Goal: Task Accomplishment & Management: Manage account settings

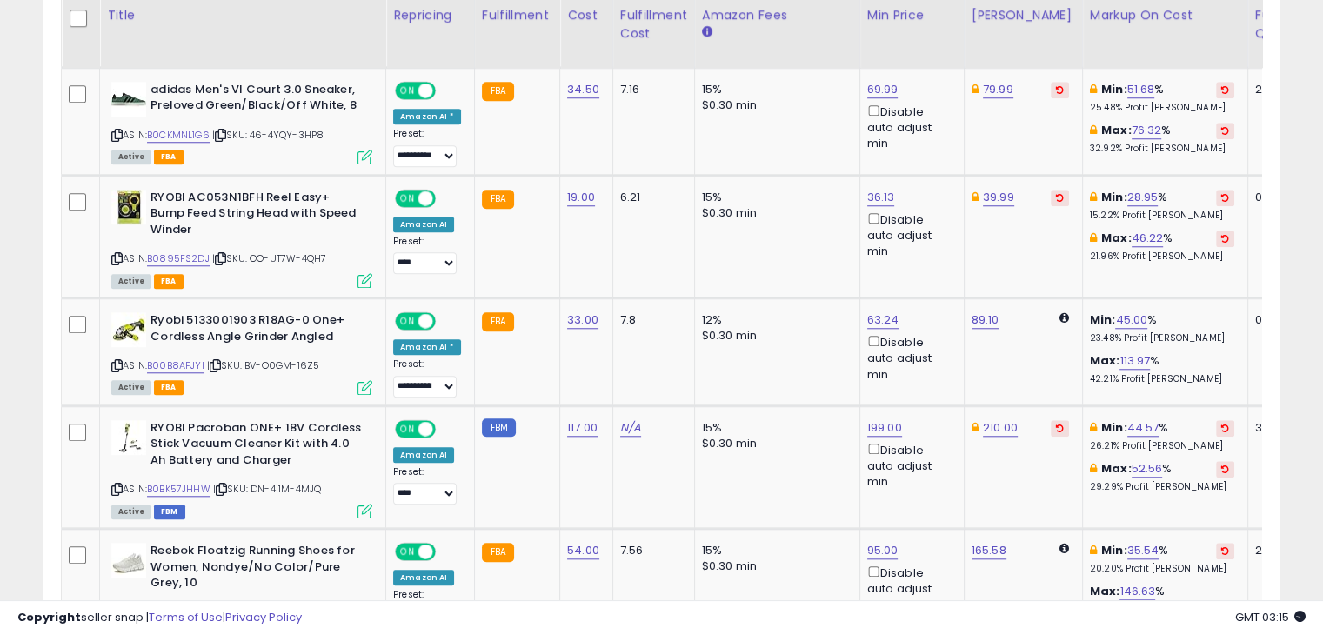
scroll to position [1549, 0]
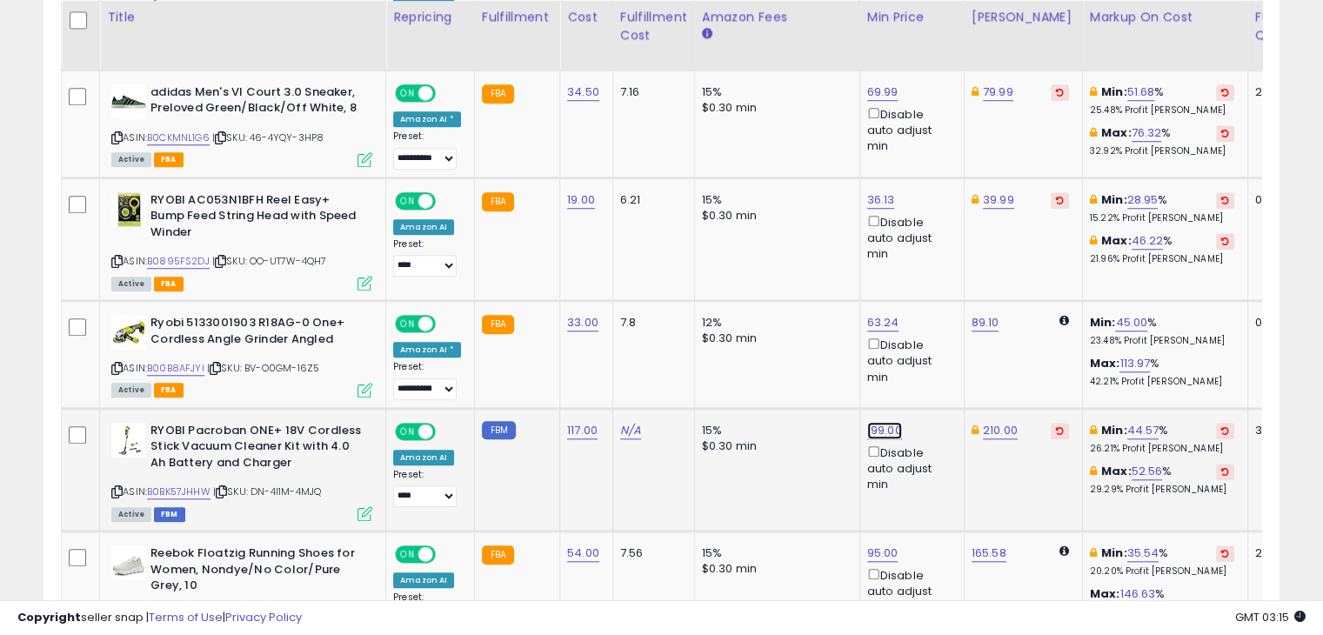
click at [879, 439] on link "199.00" at bounding box center [884, 430] width 35 height 17
type input "*"
type input "******"
click button "submit" at bounding box center [925, 380] width 30 height 26
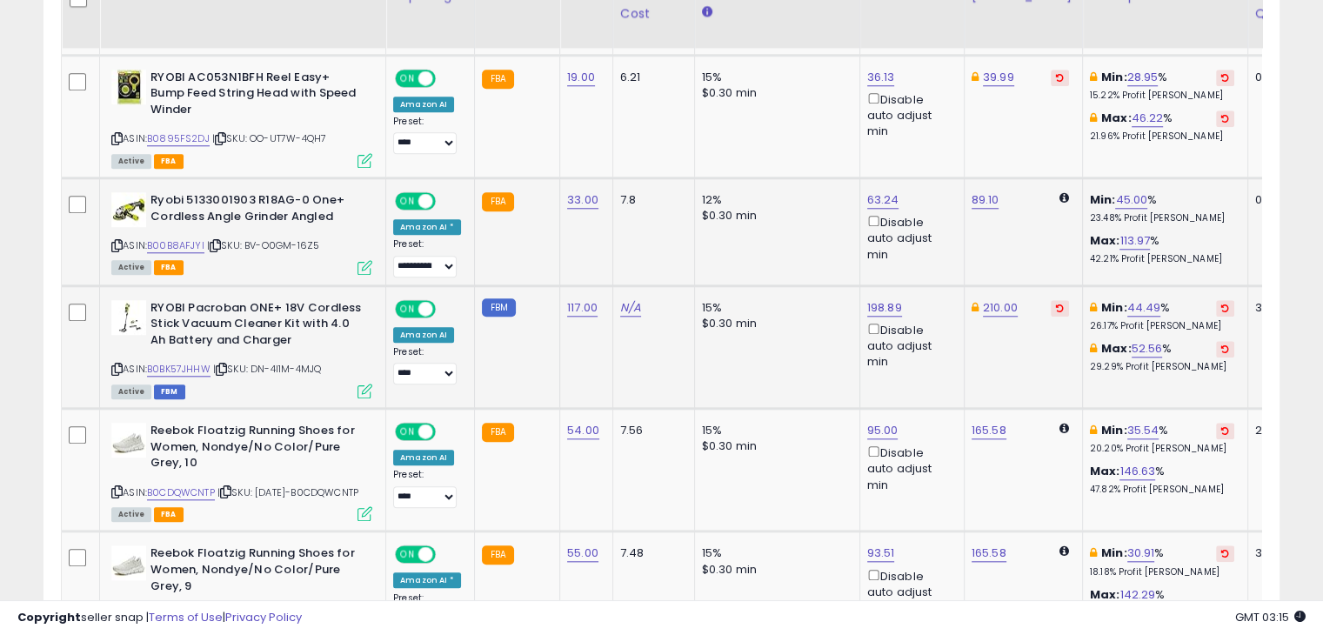
scroll to position [1645, 0]
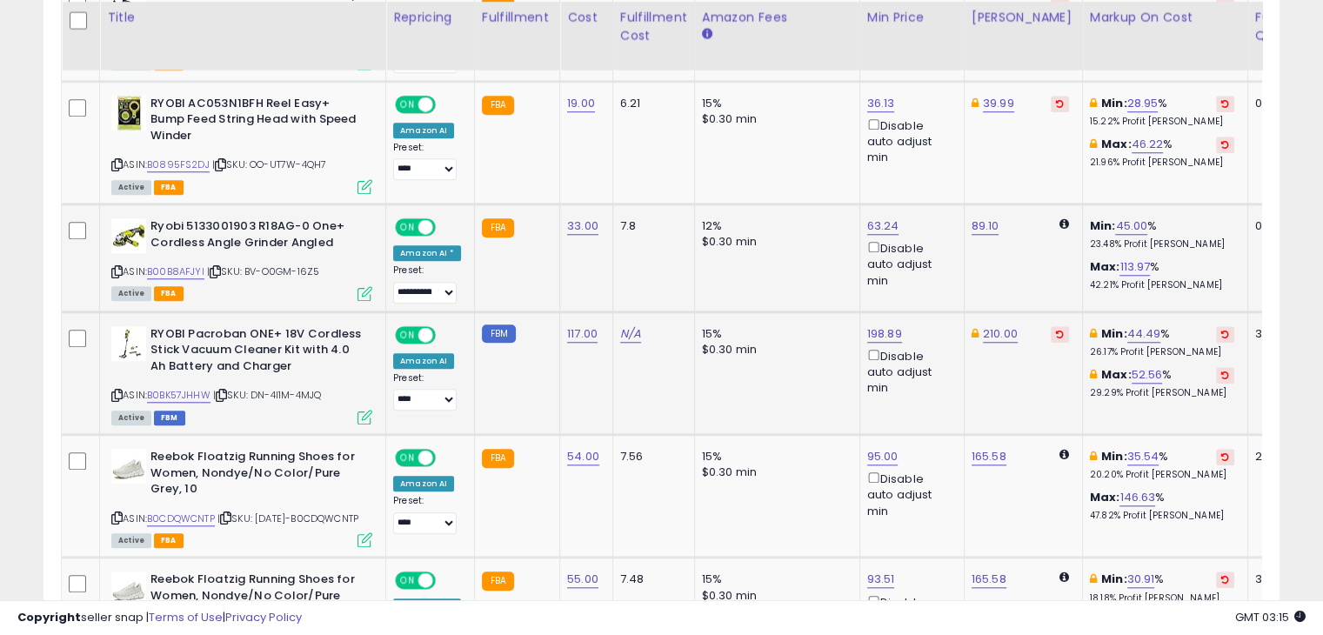
click at [118, 277] on icon at bounding box center [116, 272] width 11 height 10
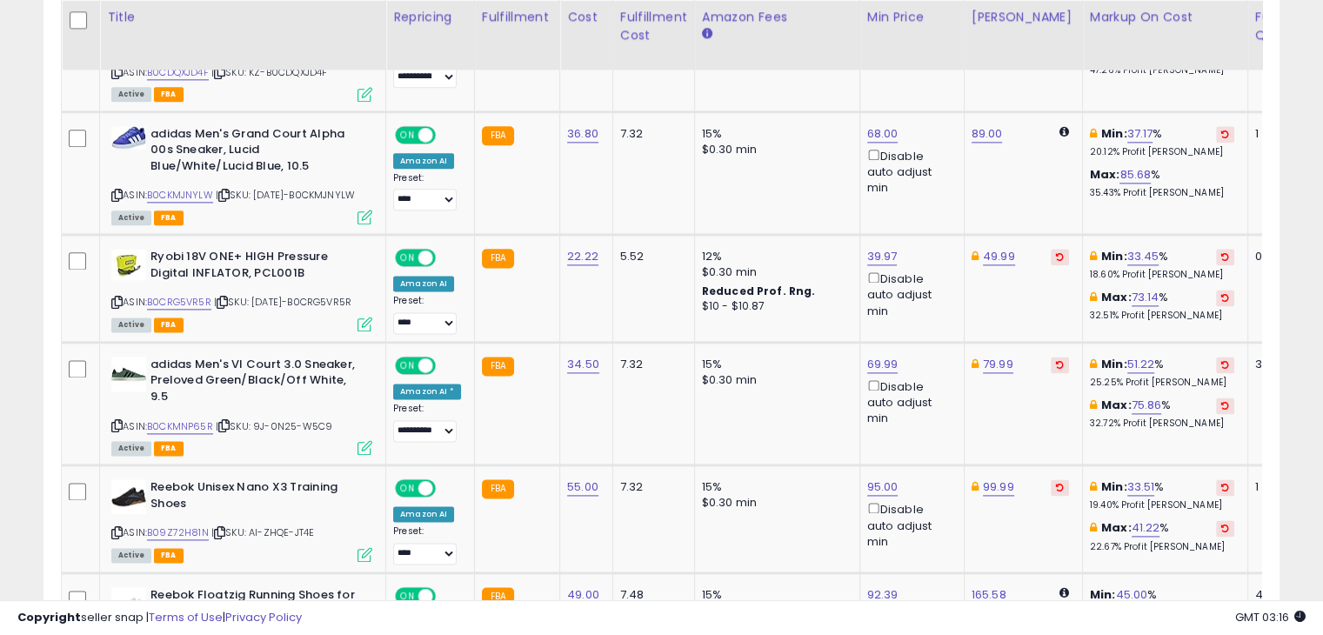
scroll to position [2416, 0]
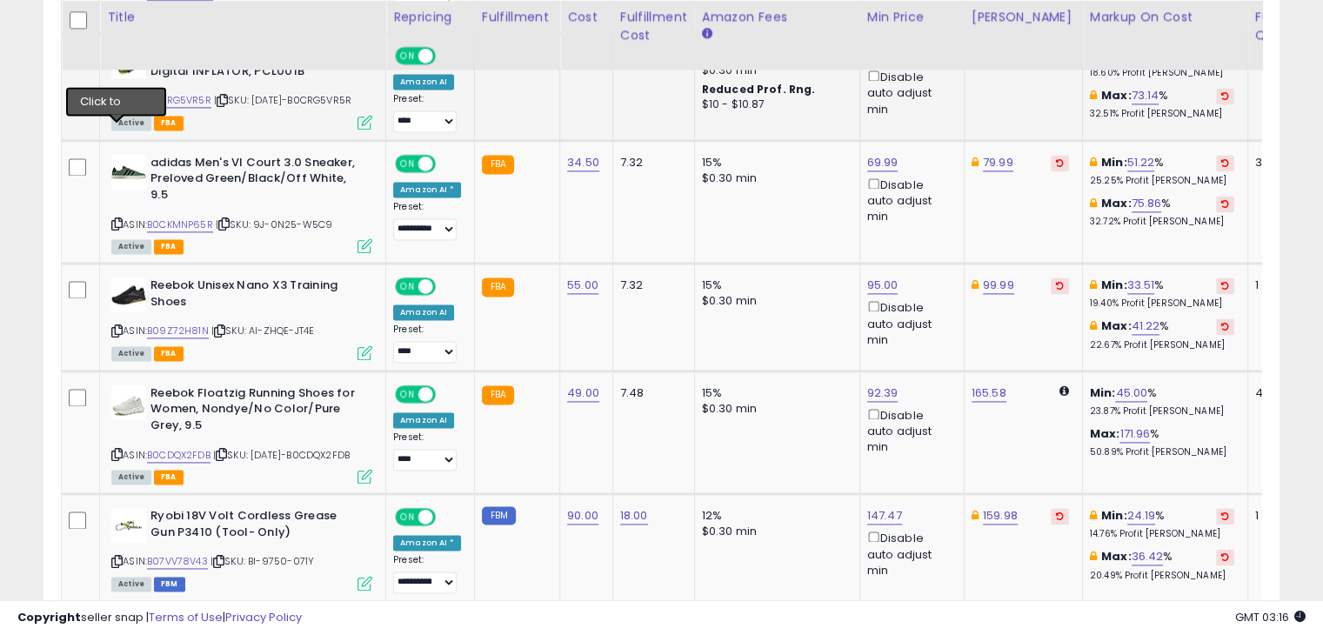
click at [116, 105] on icon at bounding box center [116, 101] width 11 height 10
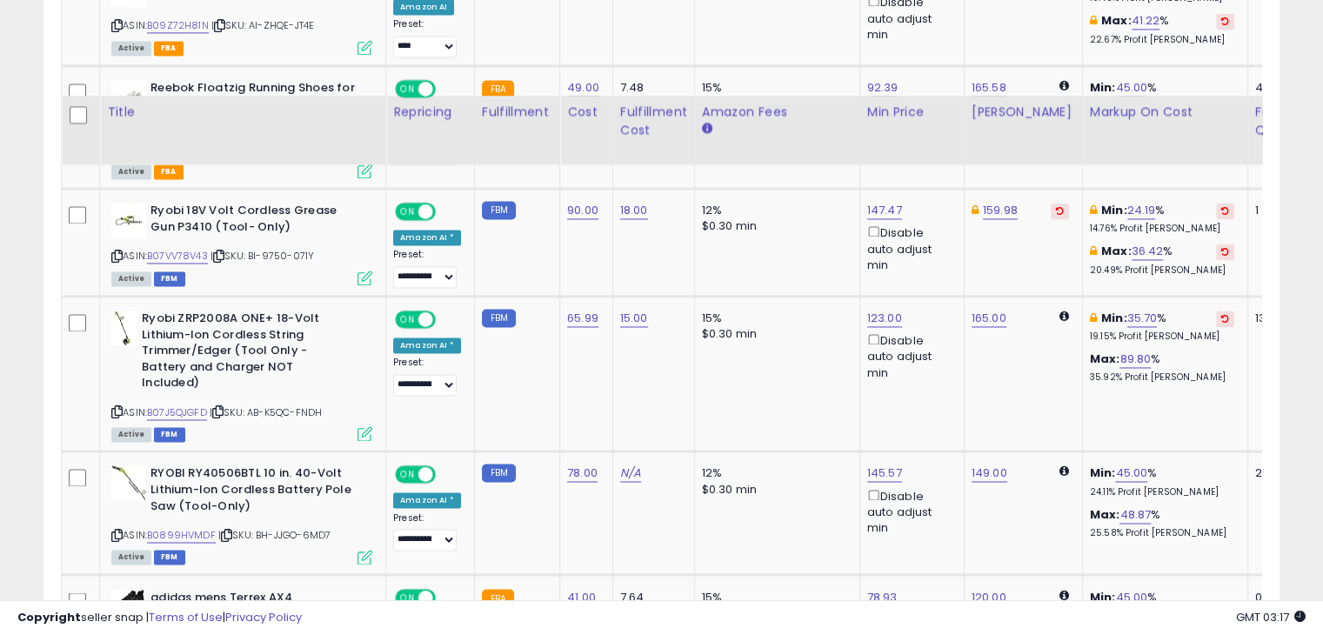
scroll to position [2830, 0]
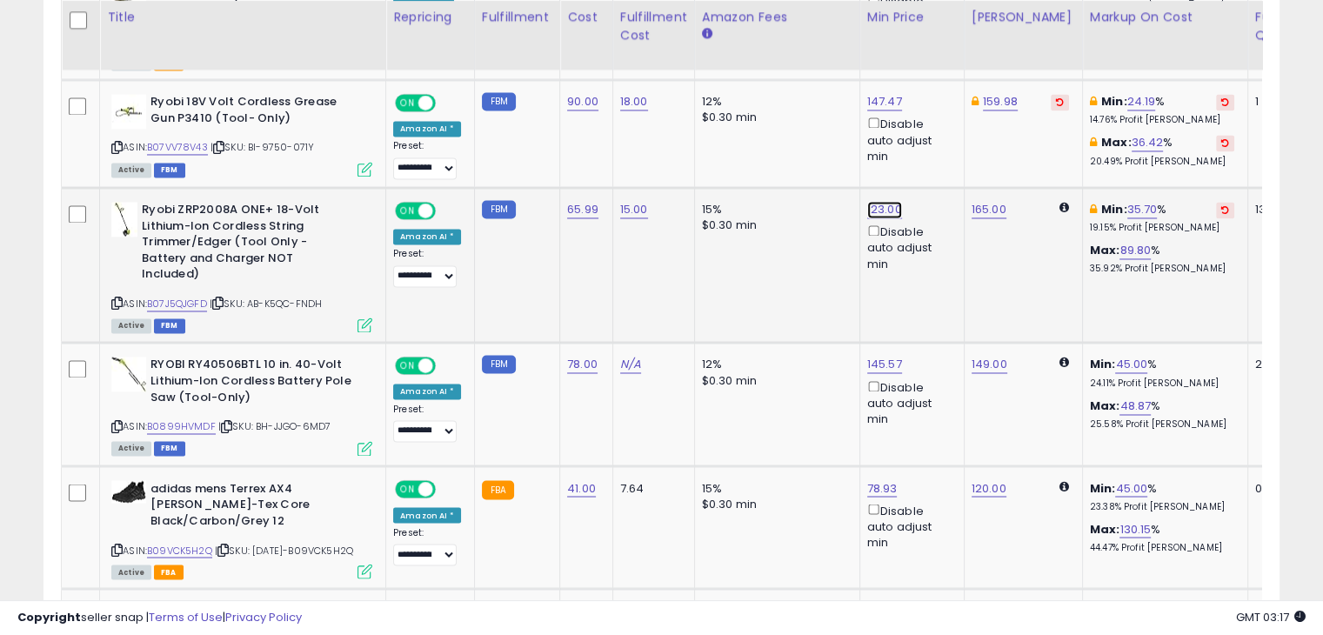
click at [877, 218] on link "123.00" at bounding box center [884, 209] width 35 height 17
type input "*"
type input "******"
click button "submit" at bounding box center [924, 187] width 30 height 26
click at [981, 218] on link "165.00" at bounding box center [988, 209] width 35 height 17
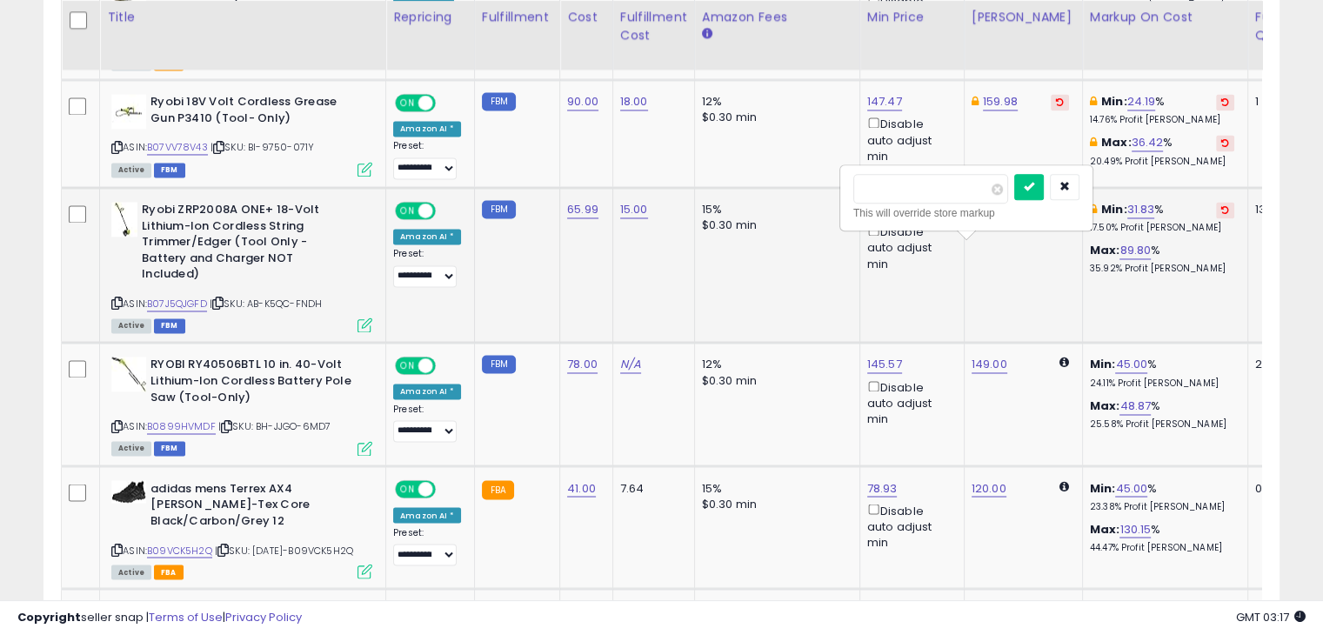
type input "*"
type input "******"
click button "submit" at bounding box center [1029, 187] width 30 height 26
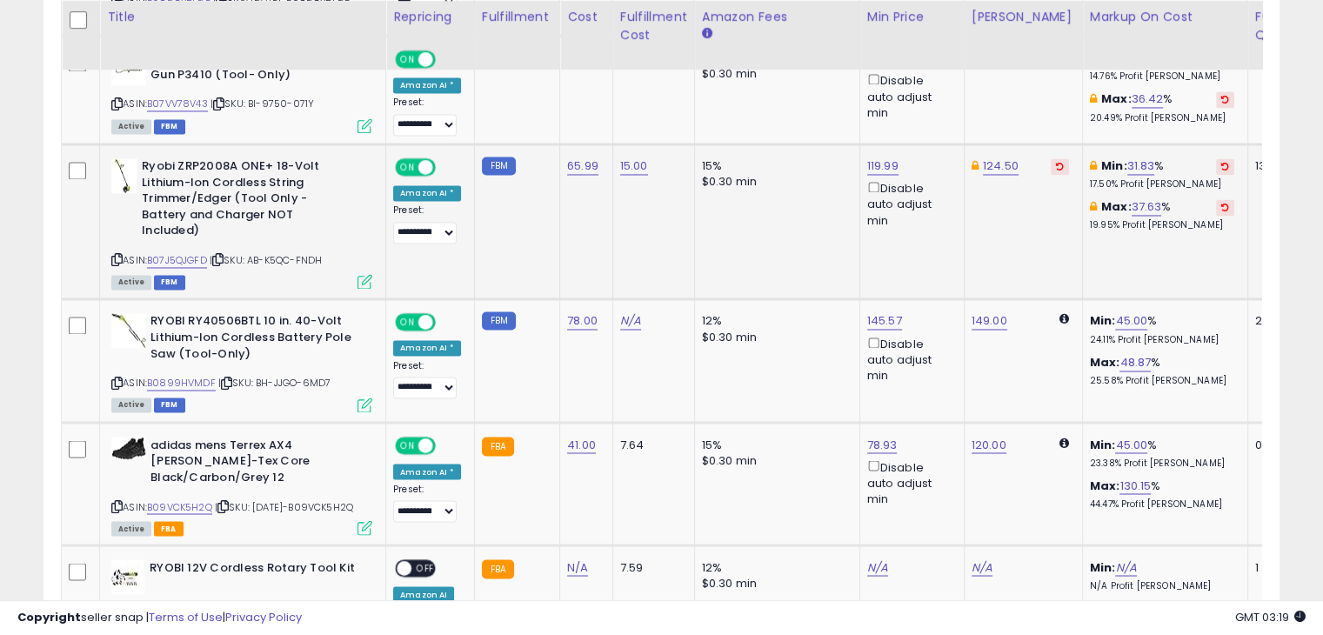
scroll to position [0, 0]
click at [981, 330] on link "149.00" at bounding box center [989, 320] width 36 height 17
type input "*"
type input "***"
click button "submit" at bounding box center [1029, 283] width 30 height 26
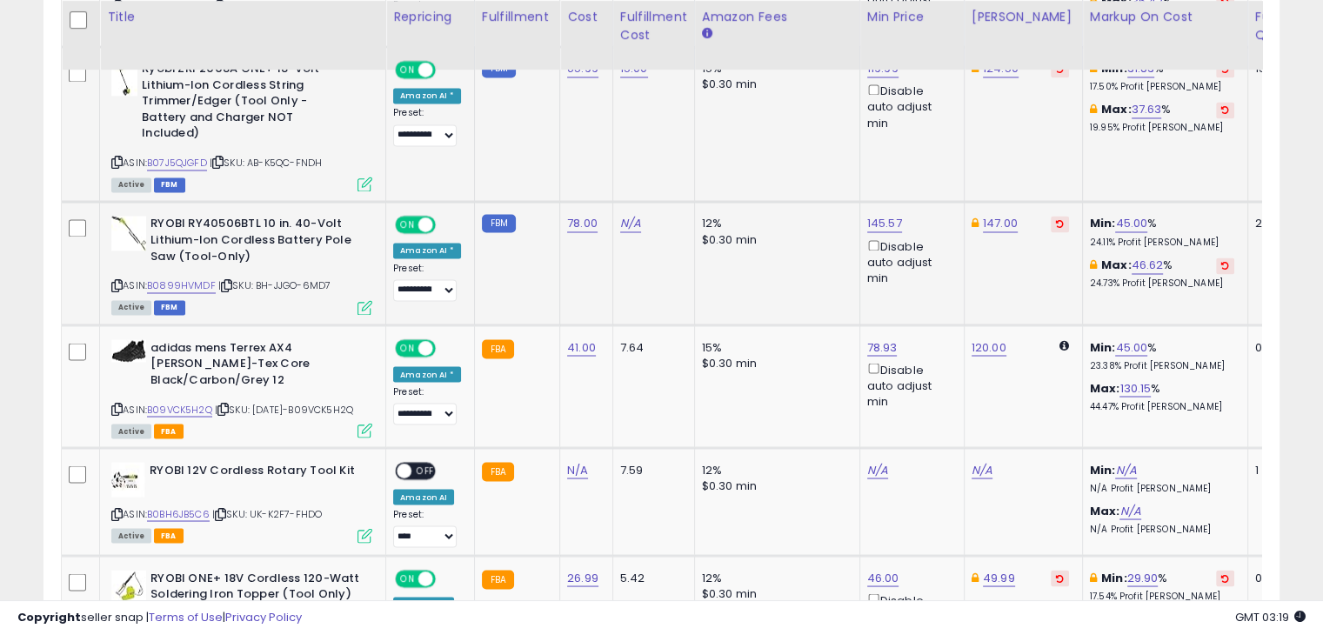
scroll to position [2971, 0]
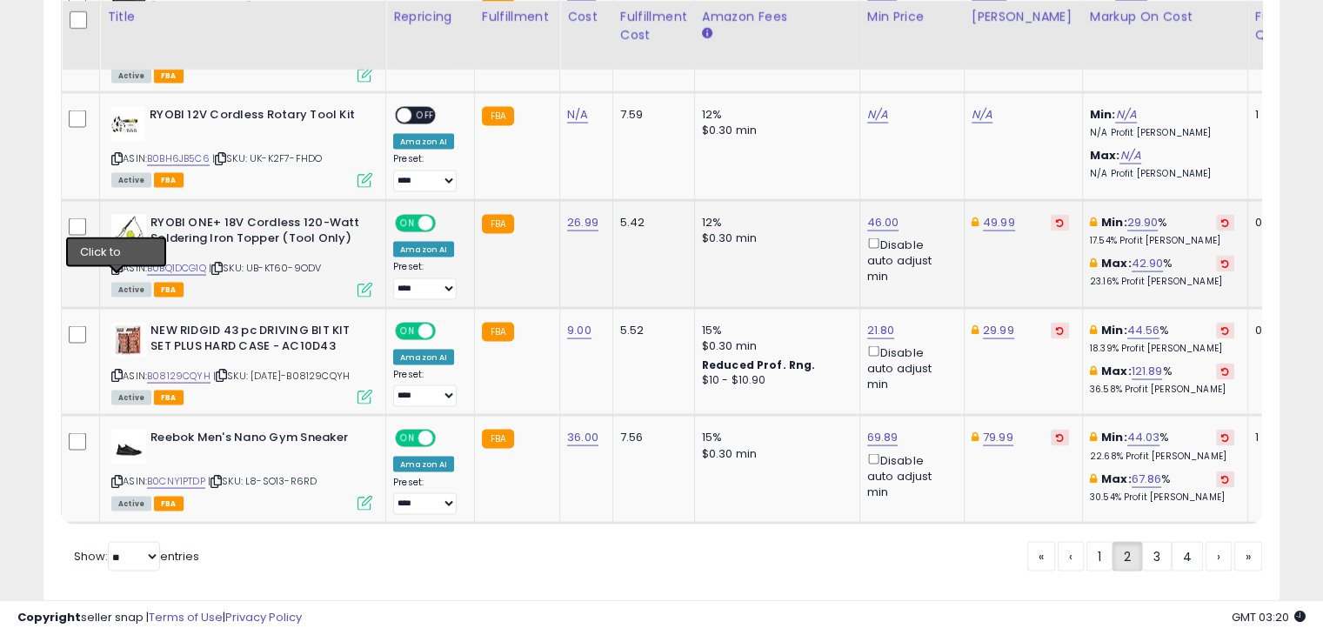
click at [115, 273] on icon at bounding box center [116, 268] width 11 height 10
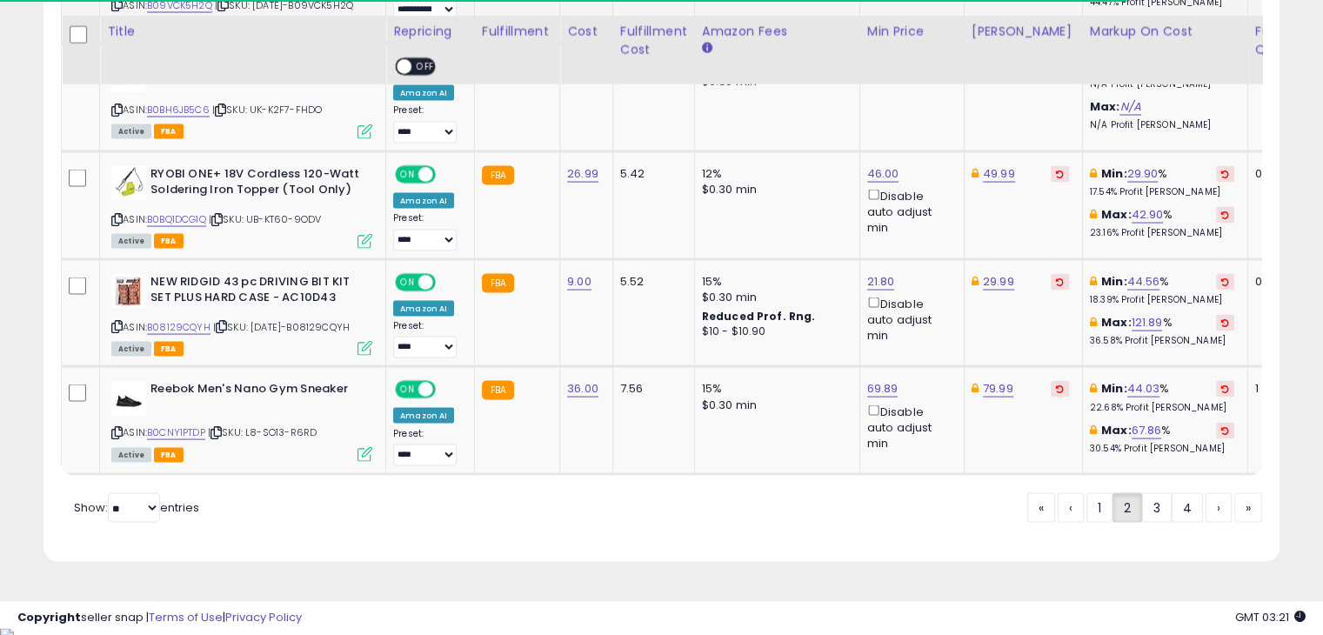
scroll to position [3400, 0]
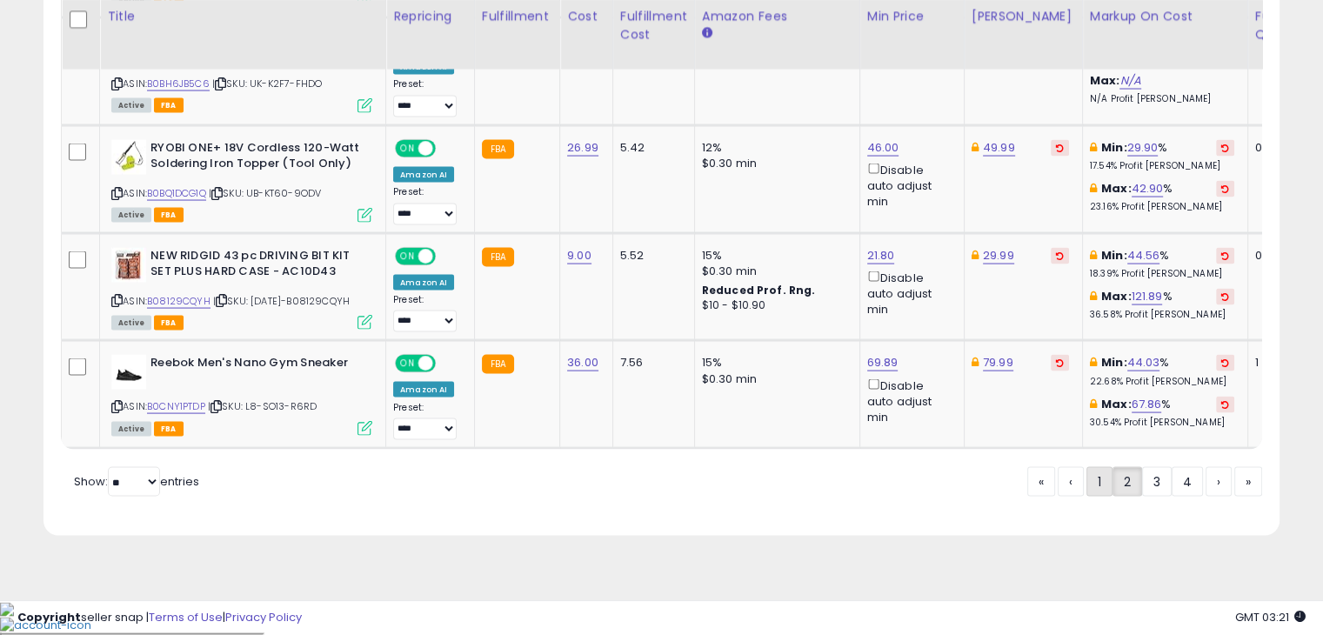
click at [1097, 497] on link "1" at bounding box center [1099, 482] width 26 height 30
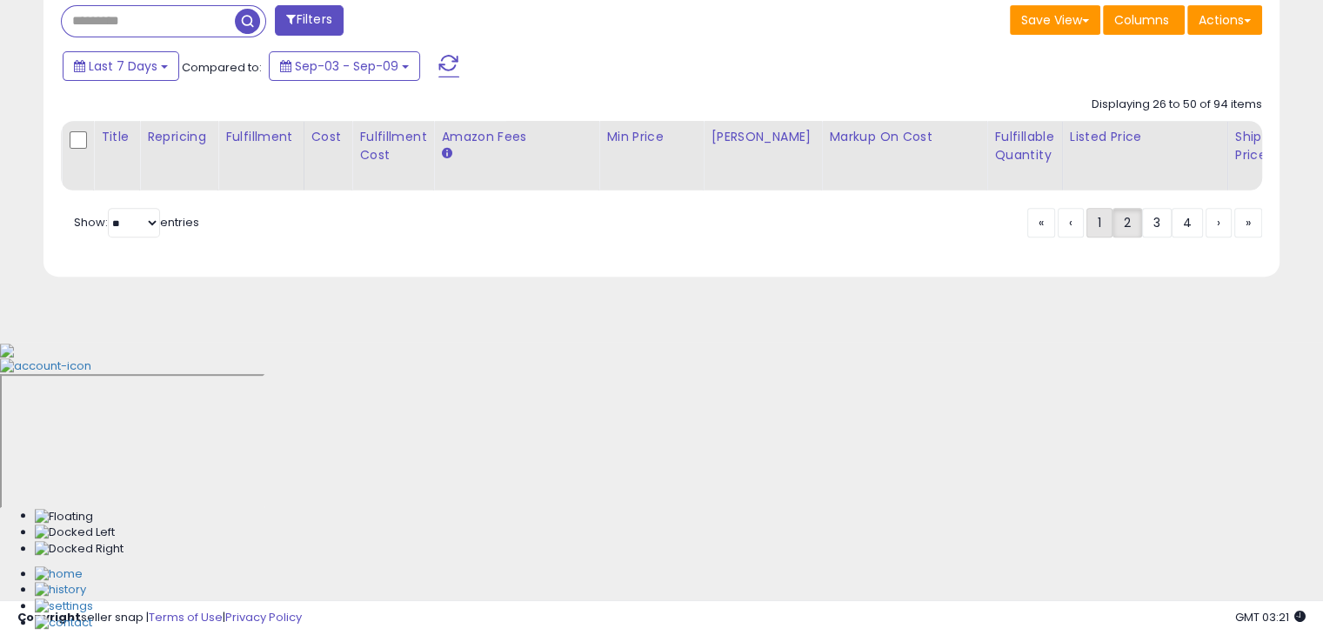
scroll to position [443, 0]
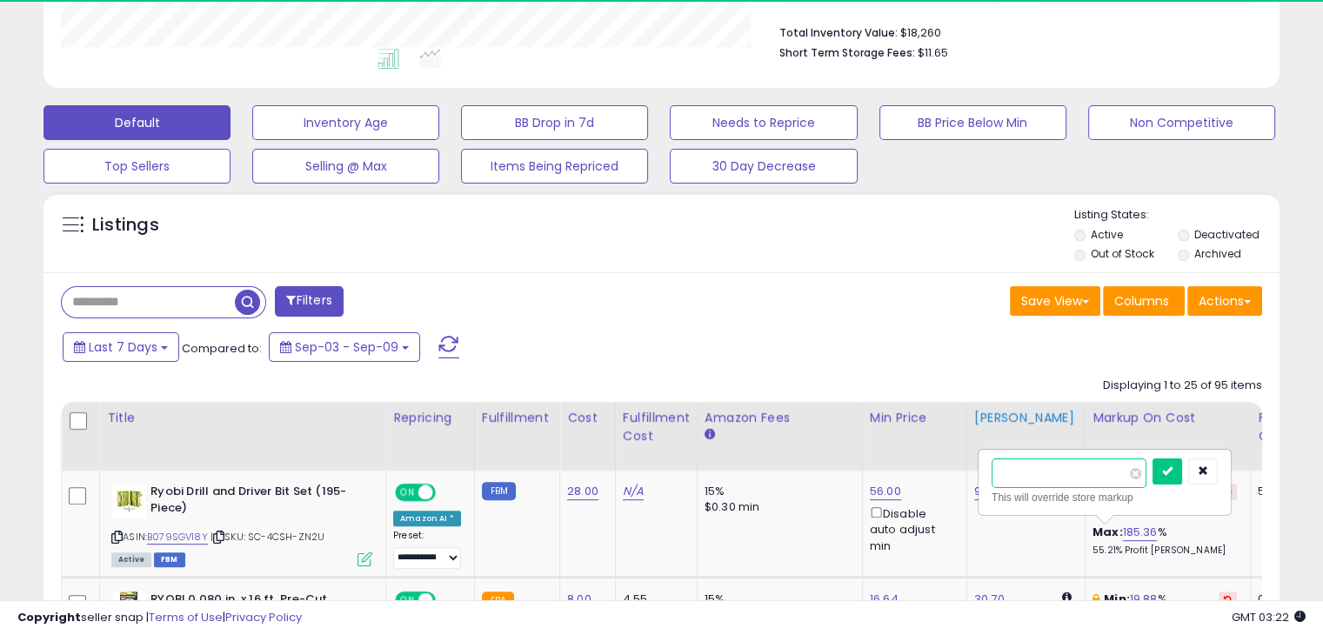
type input "******"
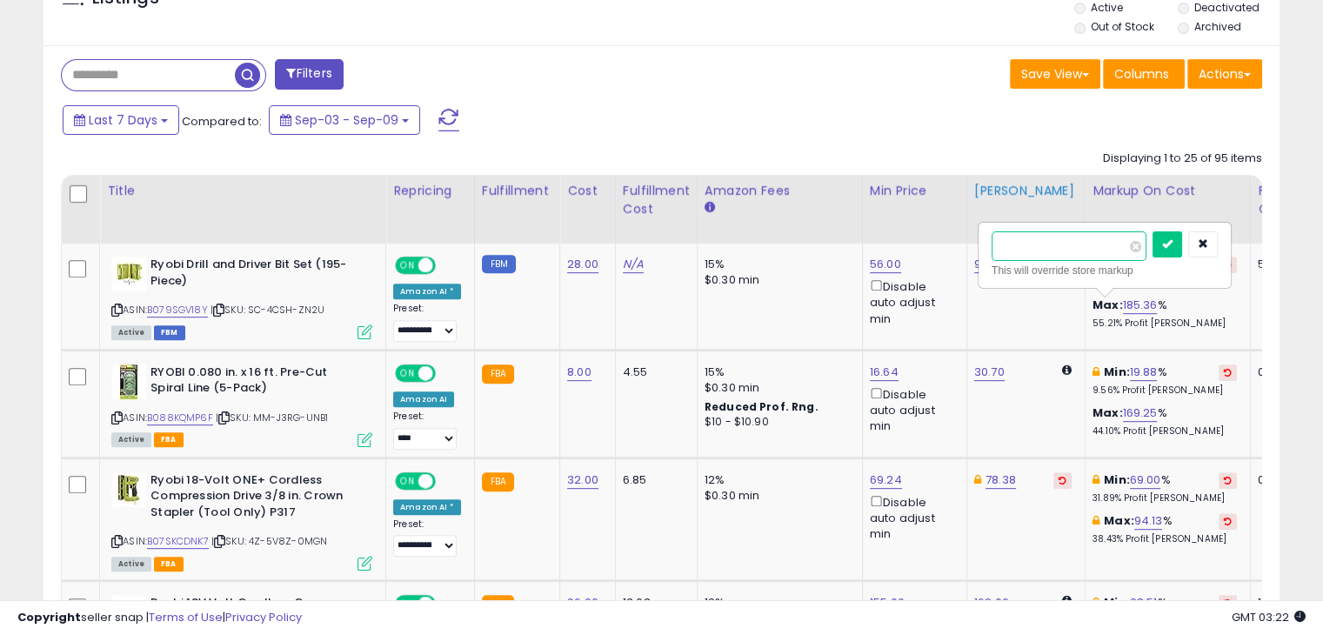
scroll to position [706, 0]
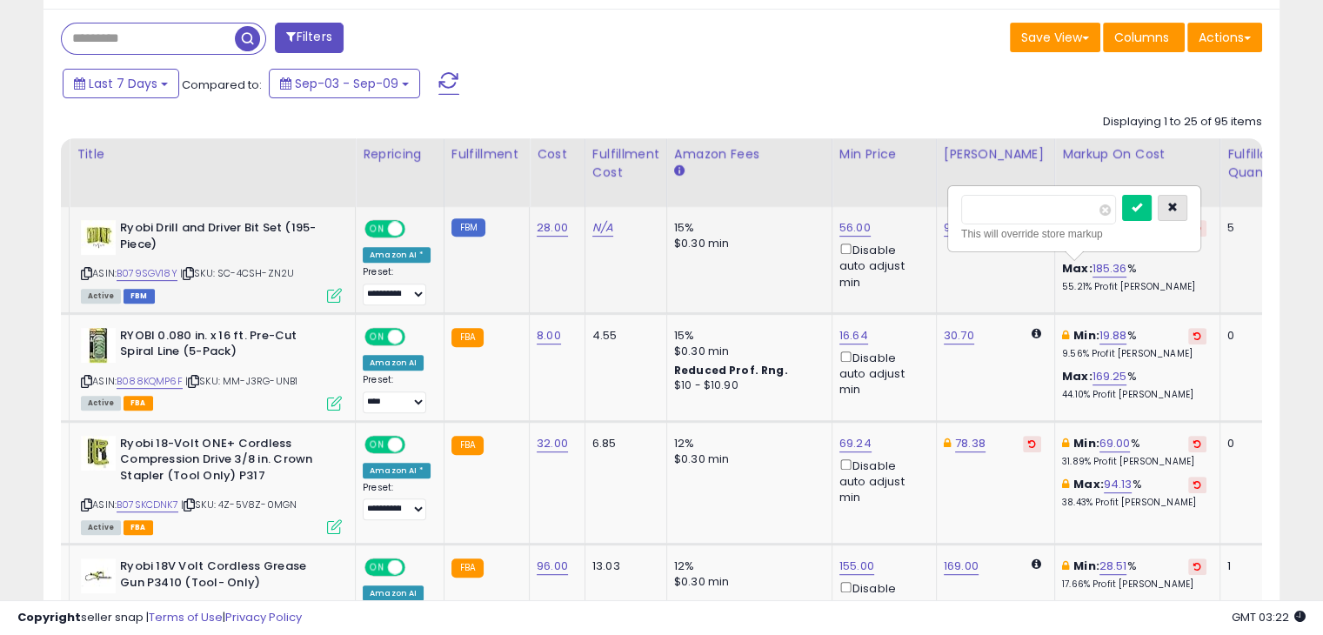
click at [1186, 201] on button "button" at bounding box center [1172, 208] width 30 height 26
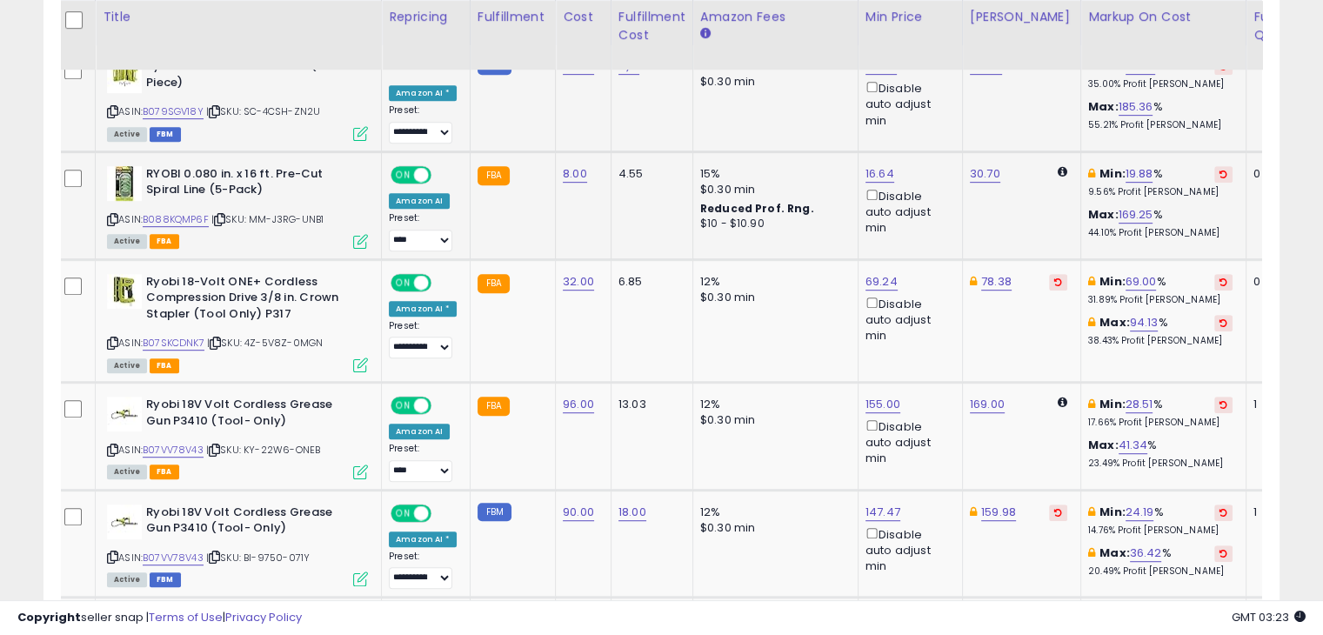
scroll to position [0, 0]
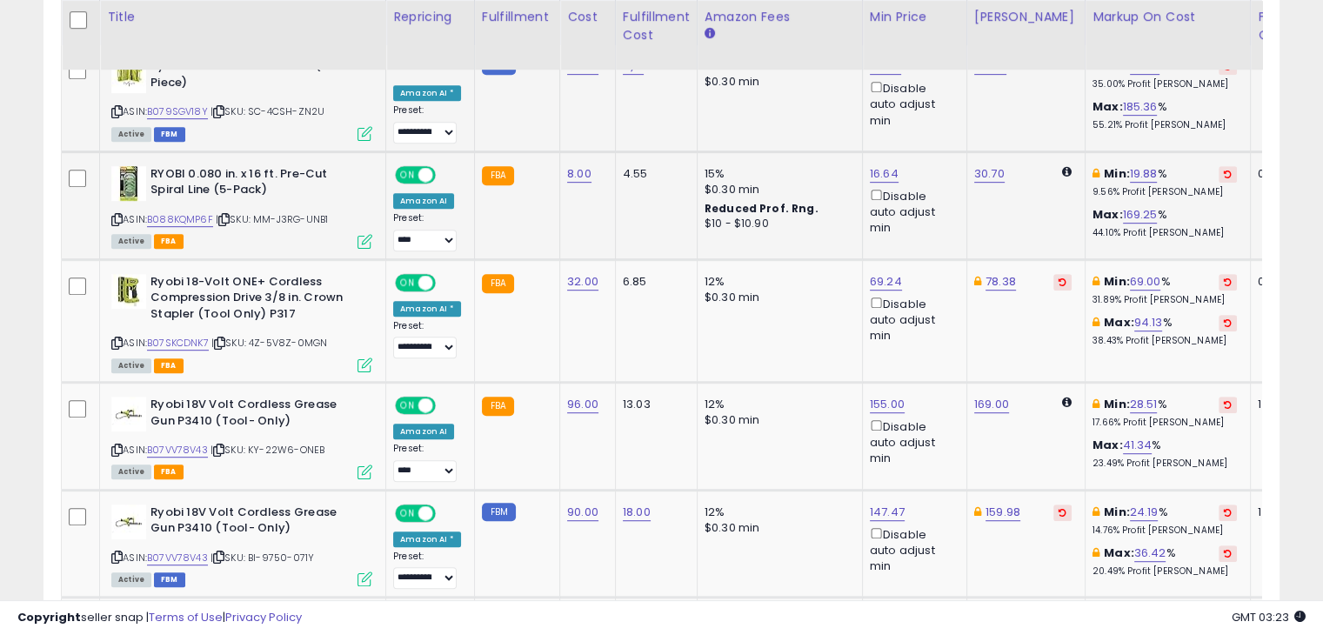
click at [118, 219] on icon at bounding box center [116, 220] width 11 height 10
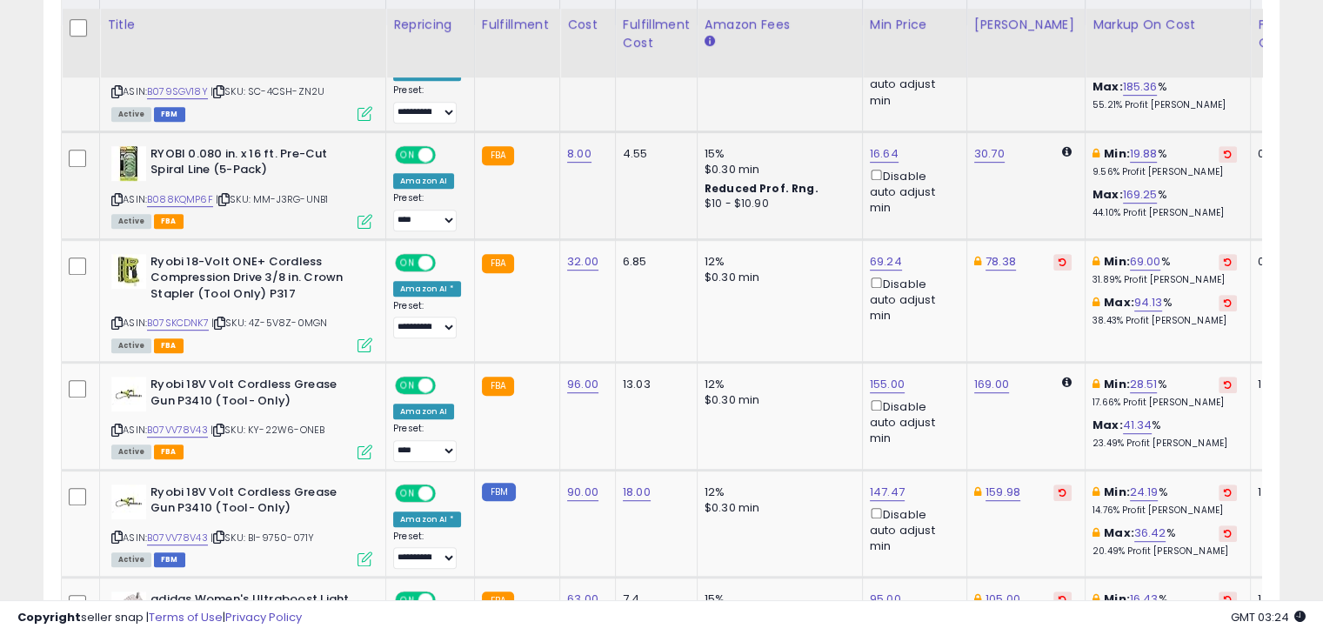
scroll to position [917, 0]
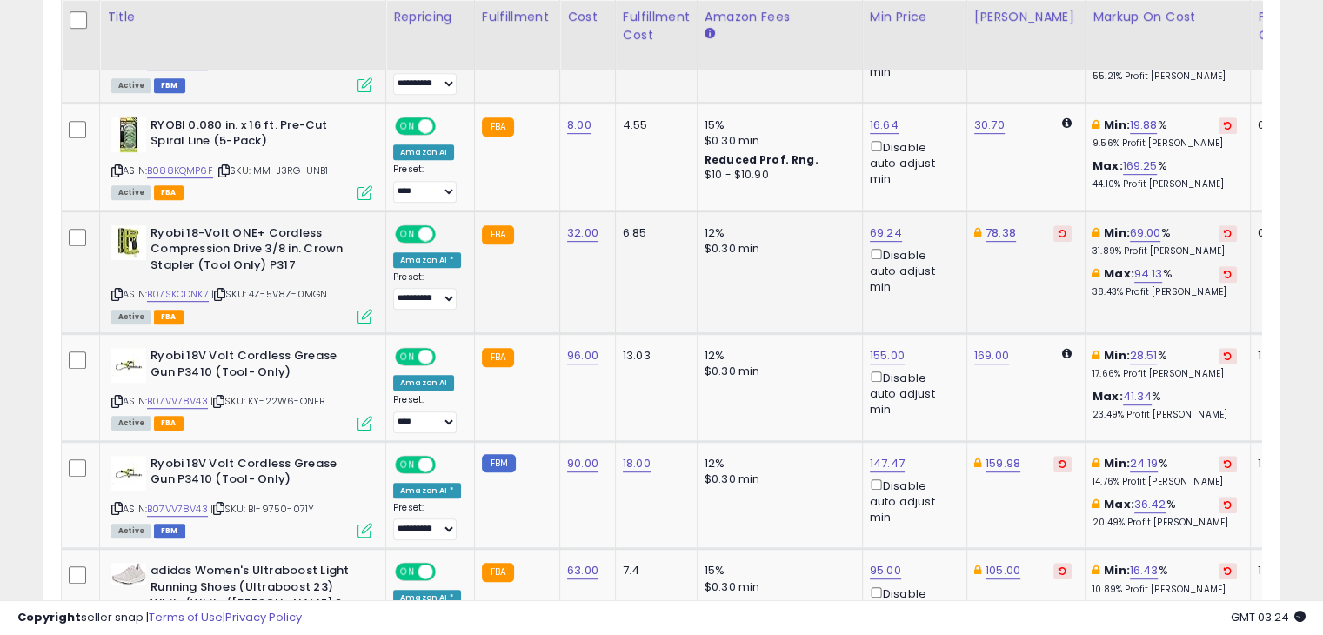
click at [112, 290] on icon at bounding box center [116, 295] width 11 height 10
click at [118, 290] on icon at bounding box center [116, 295] width 11 height 10
click at [571, 229] on link "32.00" at bounding box center [582, 232] width 31 height 17
click at [491, 187] on input "*****" at bounding box center [526, 190] width 155 height 30
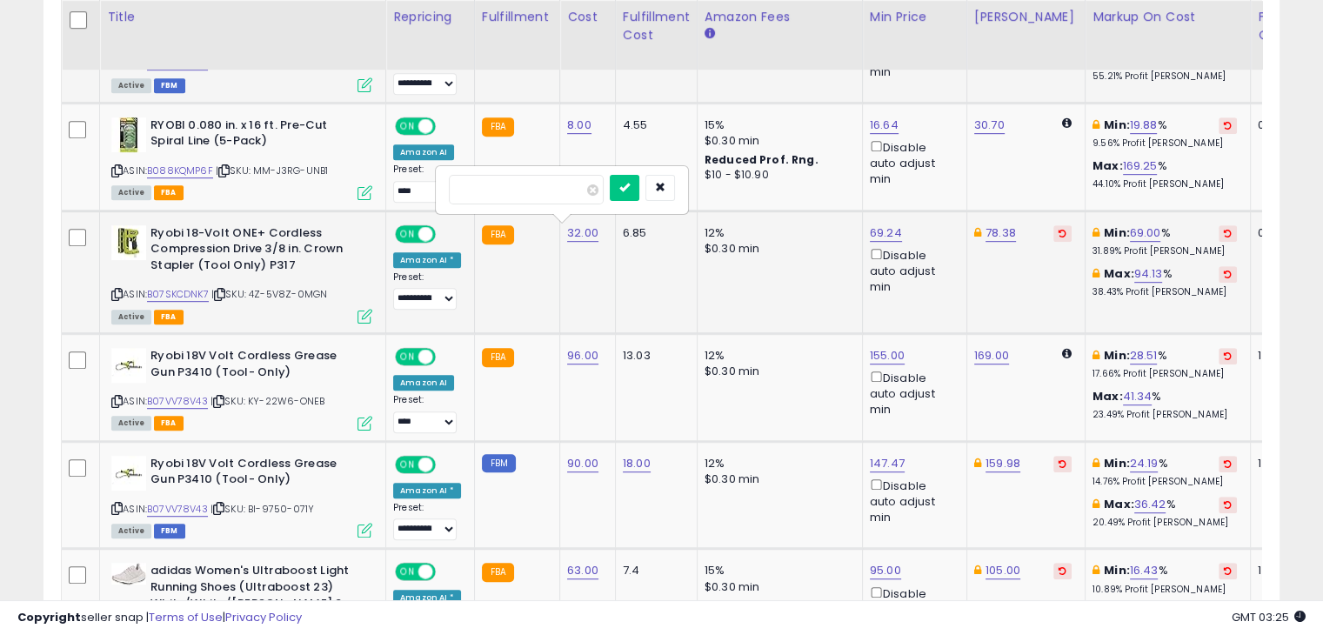
click at [491, 187] on input "*****" at bounding box center [526, 190] width 155 height 30
type input "**"
click button "submit" at bounding box center [625, 188] width 30 height 26
click at [887, 230] on link "88.44" at bounding box center [886, 232] width 33 height 17
type input "*"
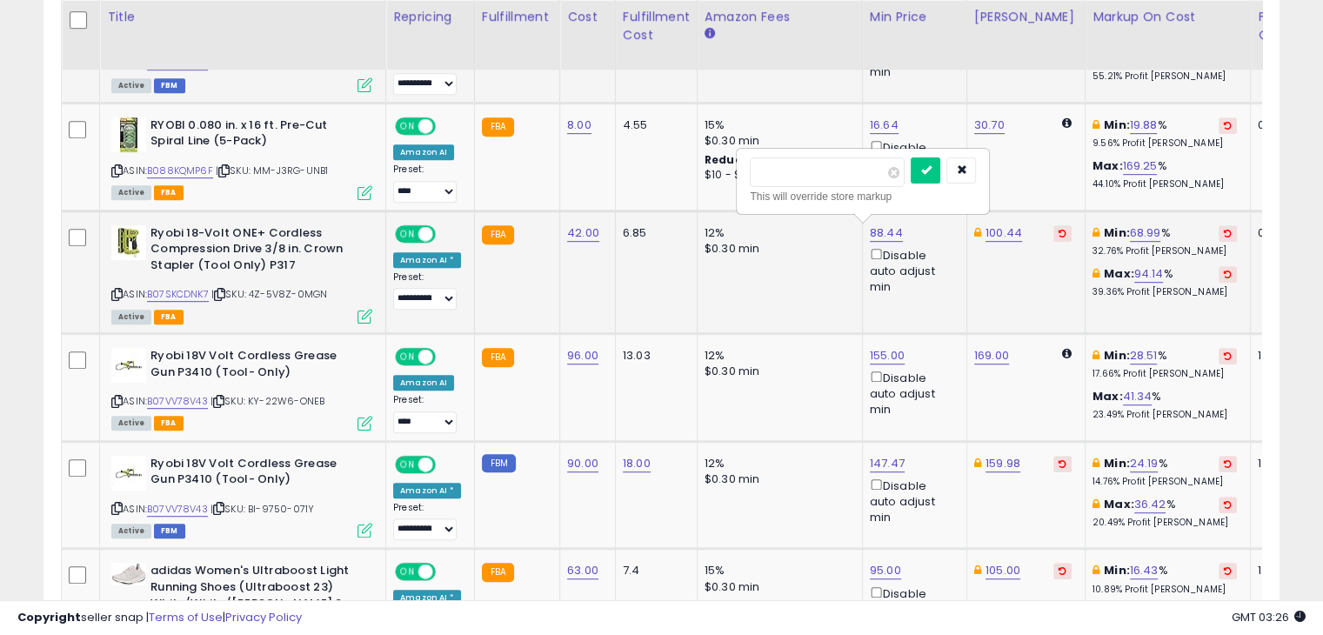
type input "*****"
click button "submit" at bounding box center [925, 170] width 30 height 26
click at [1000, 230] on link "100.44" at bounding box center [1003, 232] width 37 height 17
type input "*"
type input "*****"
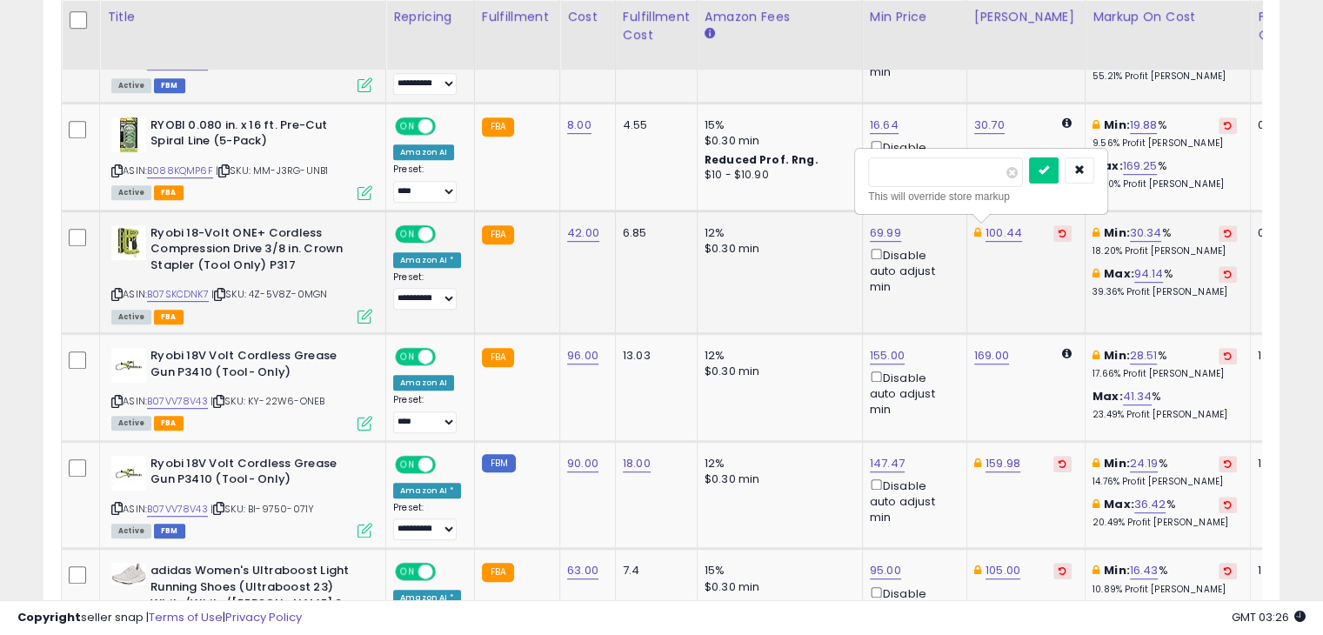
click button "submit" at bounding box center [1044, 170] width 30 height 26
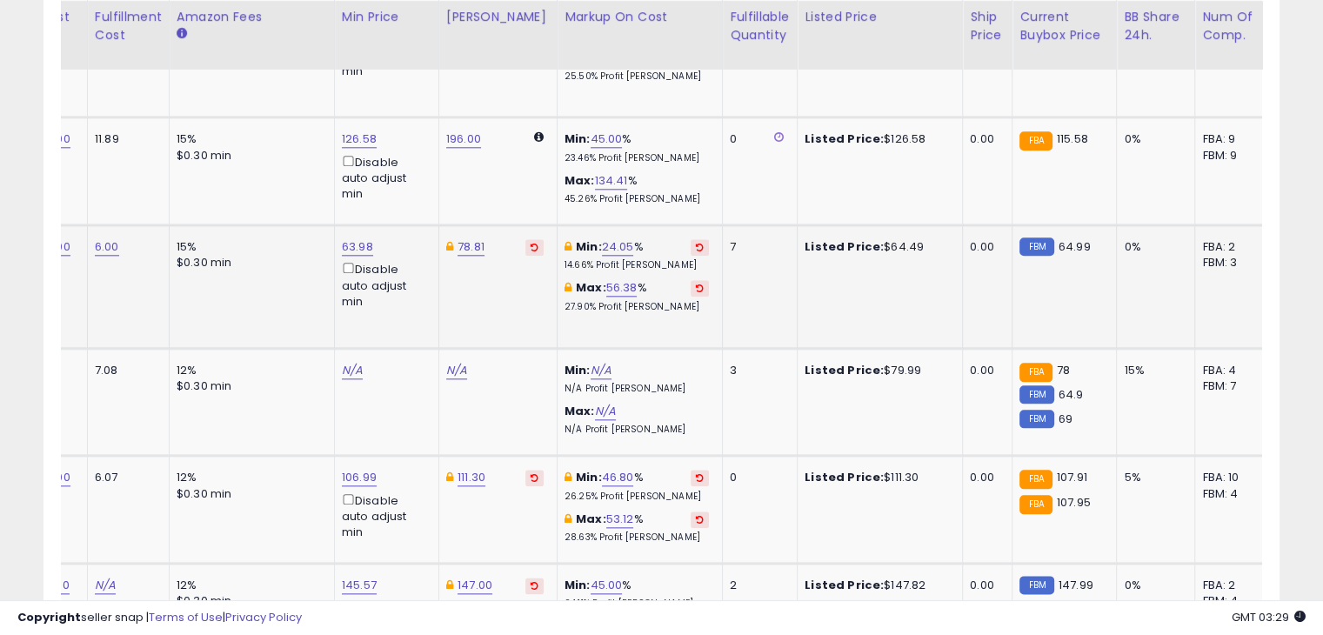
scroll to position [0, 539]
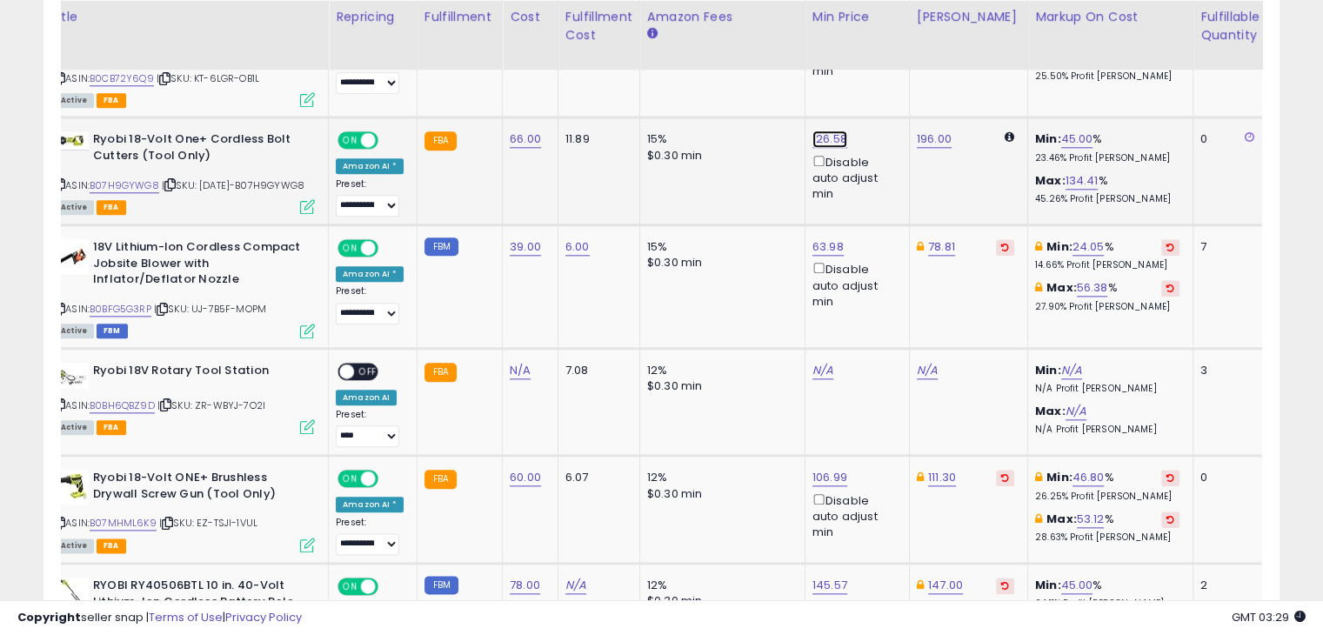
click at [812, 130] on link "126.58" at bounding box center [829, 138] width 35 height 17
